Goal: Task Accomplishment & Management: Manage account settings

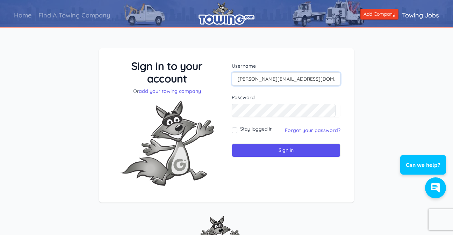
click at [295, 76] on input "[PERSON_NAME][EMAIL_ADDRESS][DOMAIN_NAME]" at bounding box center [286, 78] width 109 height 13
click at [255, 129] on label "Stay logged in" at bounding box center [256, 129] width 33 height 7
click at [238, 129] on input "Stay logged in" at bounding box center [235, 131] width 6 height 6
checkbox input "true"
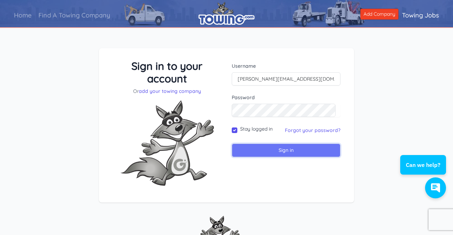
click at [271, 148] on input "Sign in" at bounding box center [286, 151] width 109 height 14
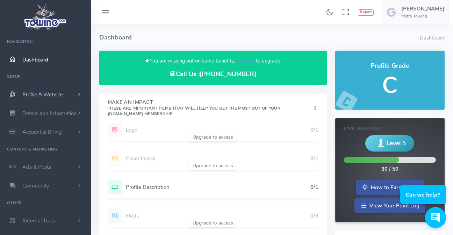
click at [40, 91] on span "Profile & Website" at bounding box center [42, 94] width 41 height 7
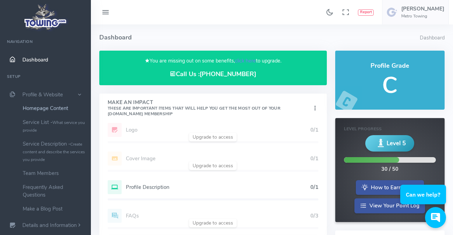
click at [47, 107] on link "Homepage Content" at bounding box center [53, 108] width 73 height 14
